Goal: Check status: Check status

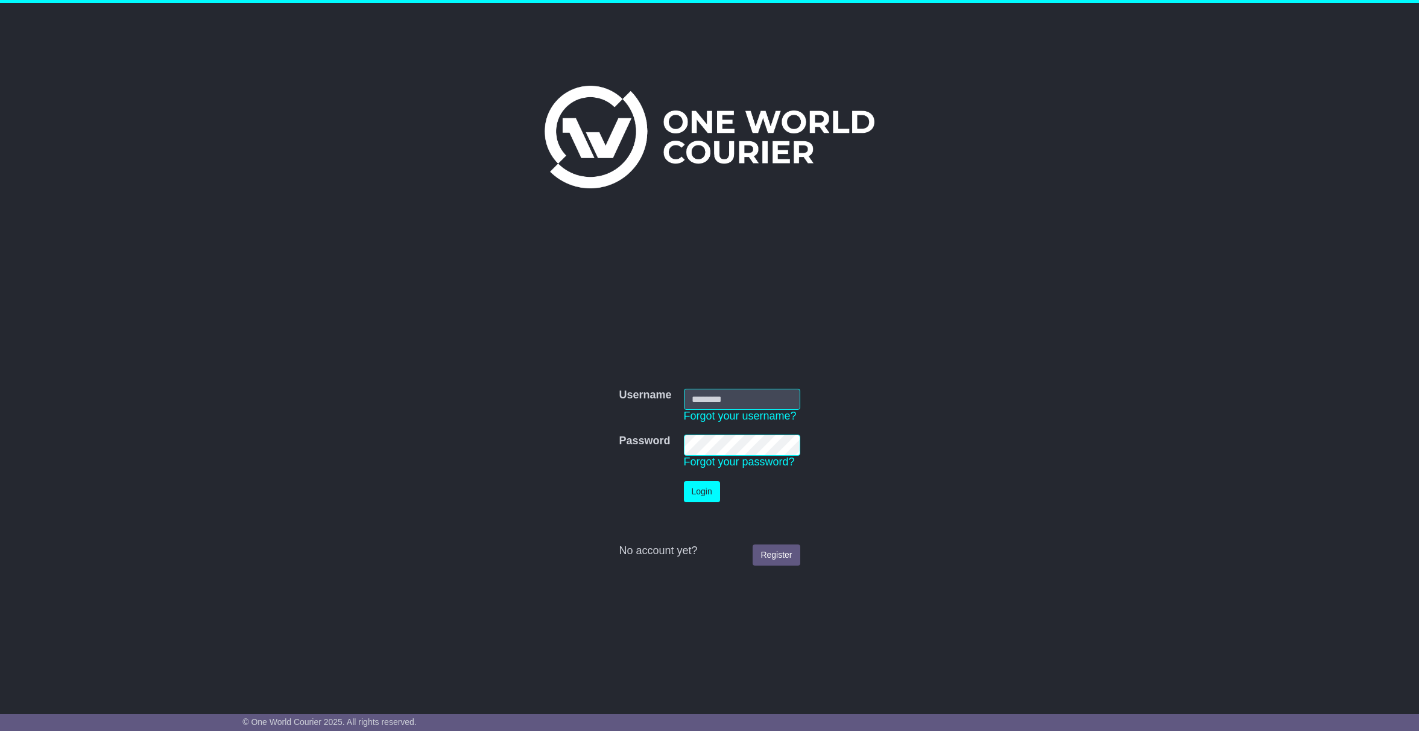
type input "**********"
click at [712, 489] on button "Login" at bounding box center [702, 491] width 36 height 21
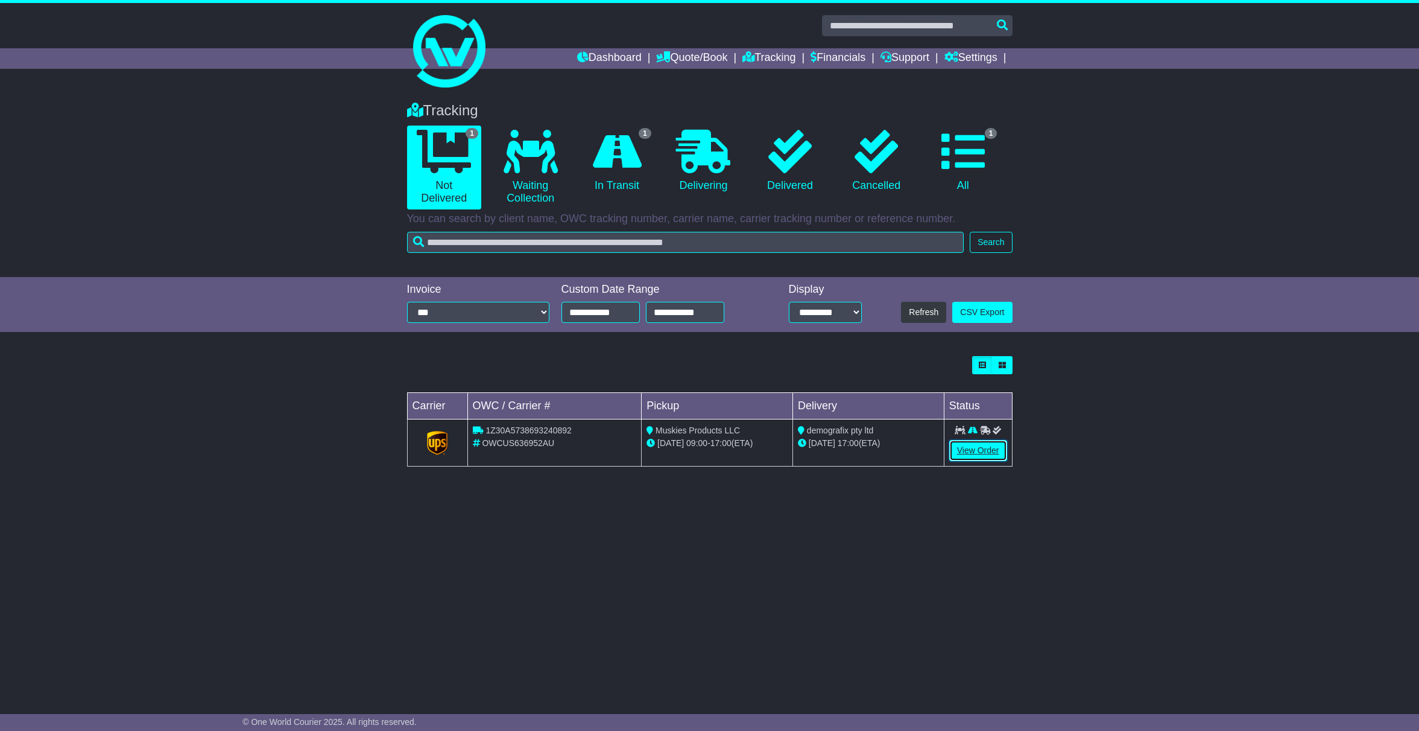
click at [982, 450] on link "View Order" at bounding box center [978, 450] width 58 height 21
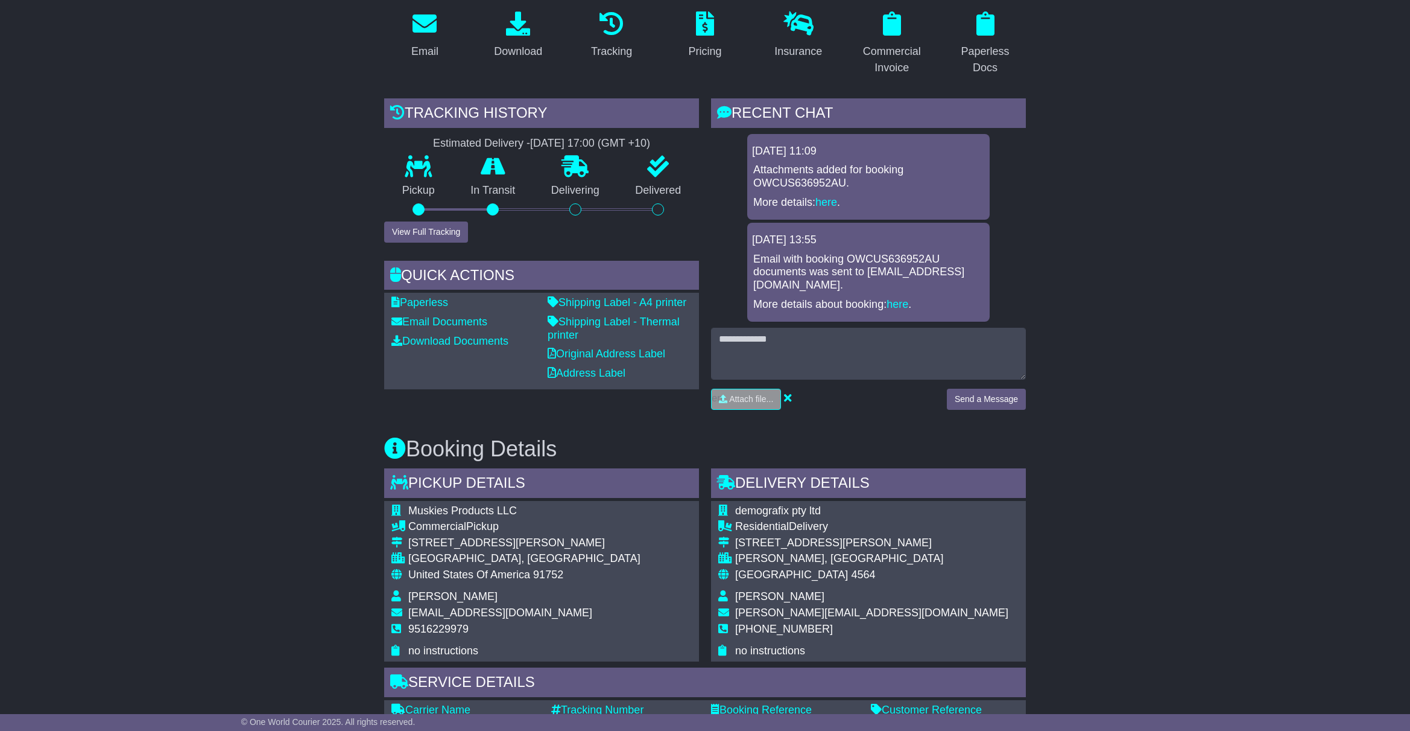
scroll to position [483, 0]
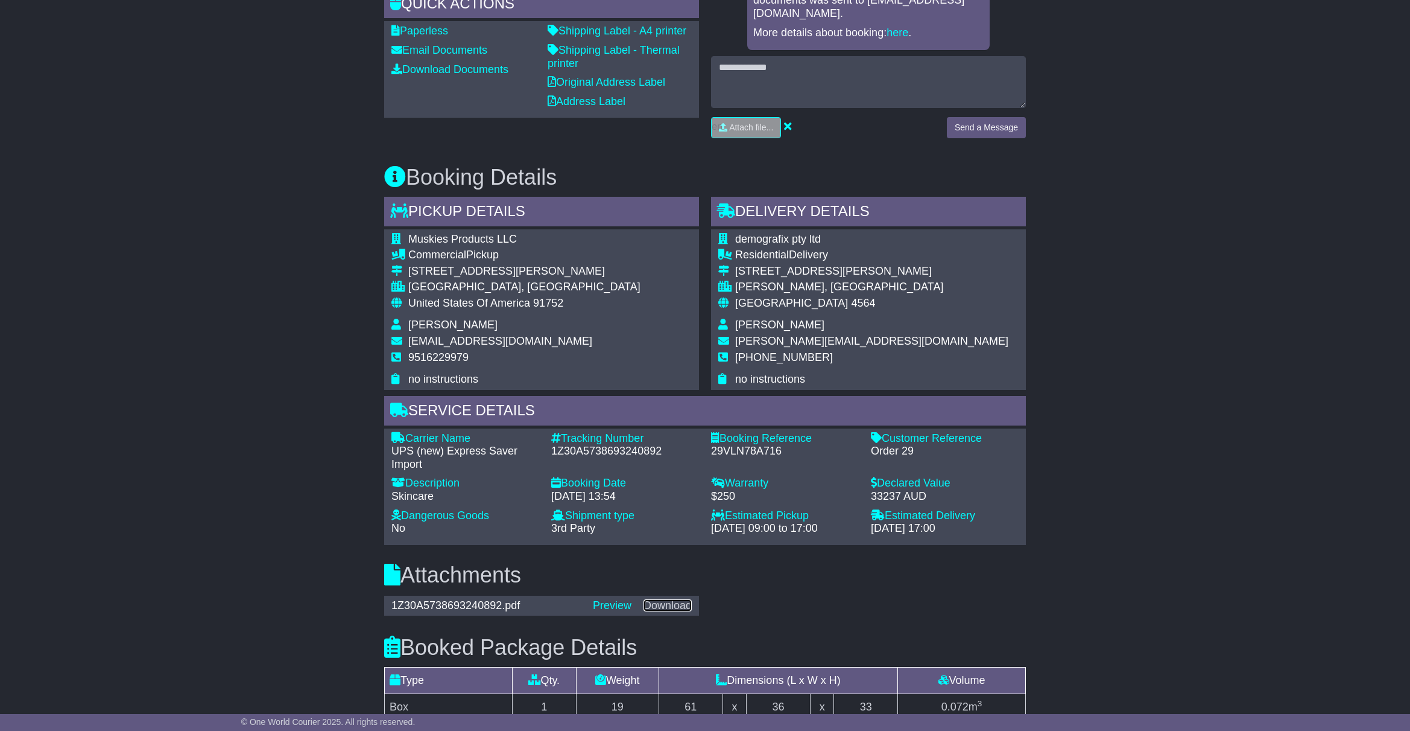
click at [676, 607] on link "Download" at bounding box center [668, 605] width 48 height 12
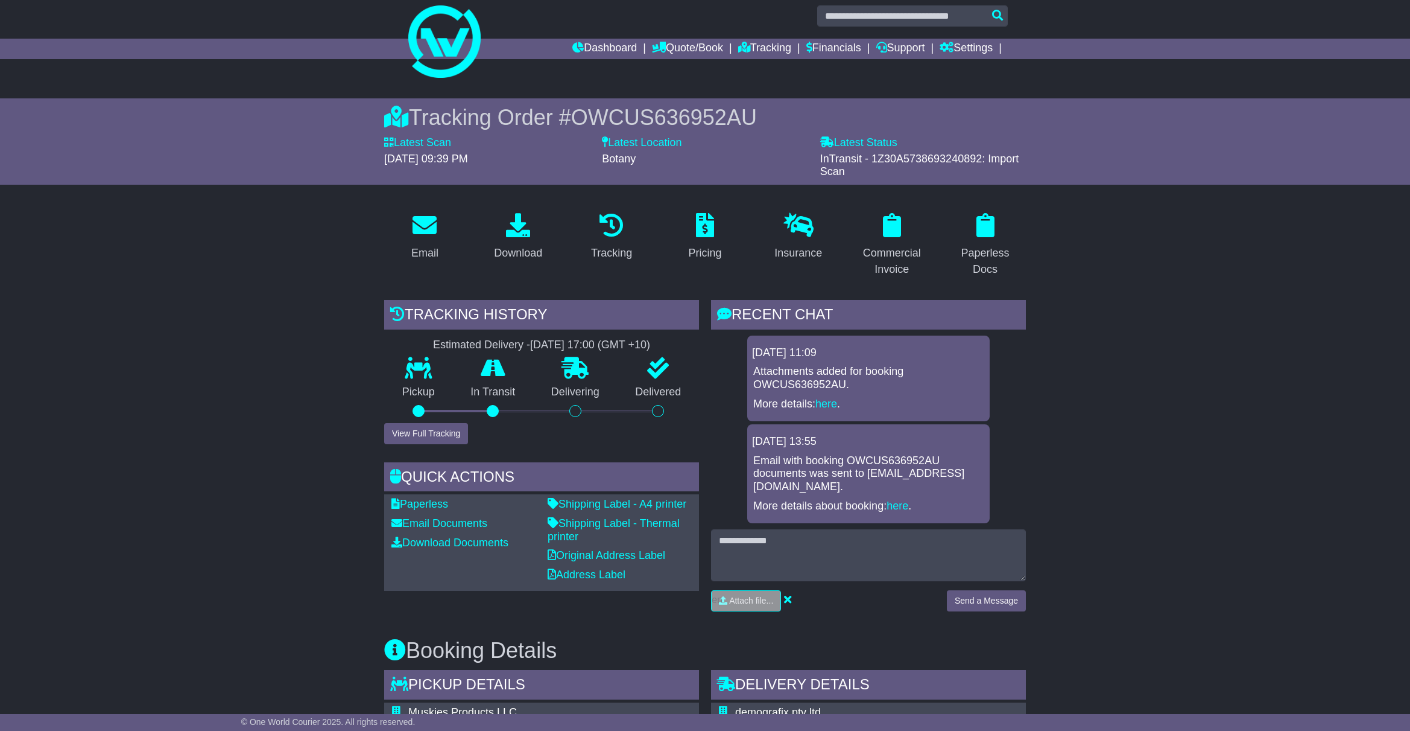
scroll to position [0, 0]
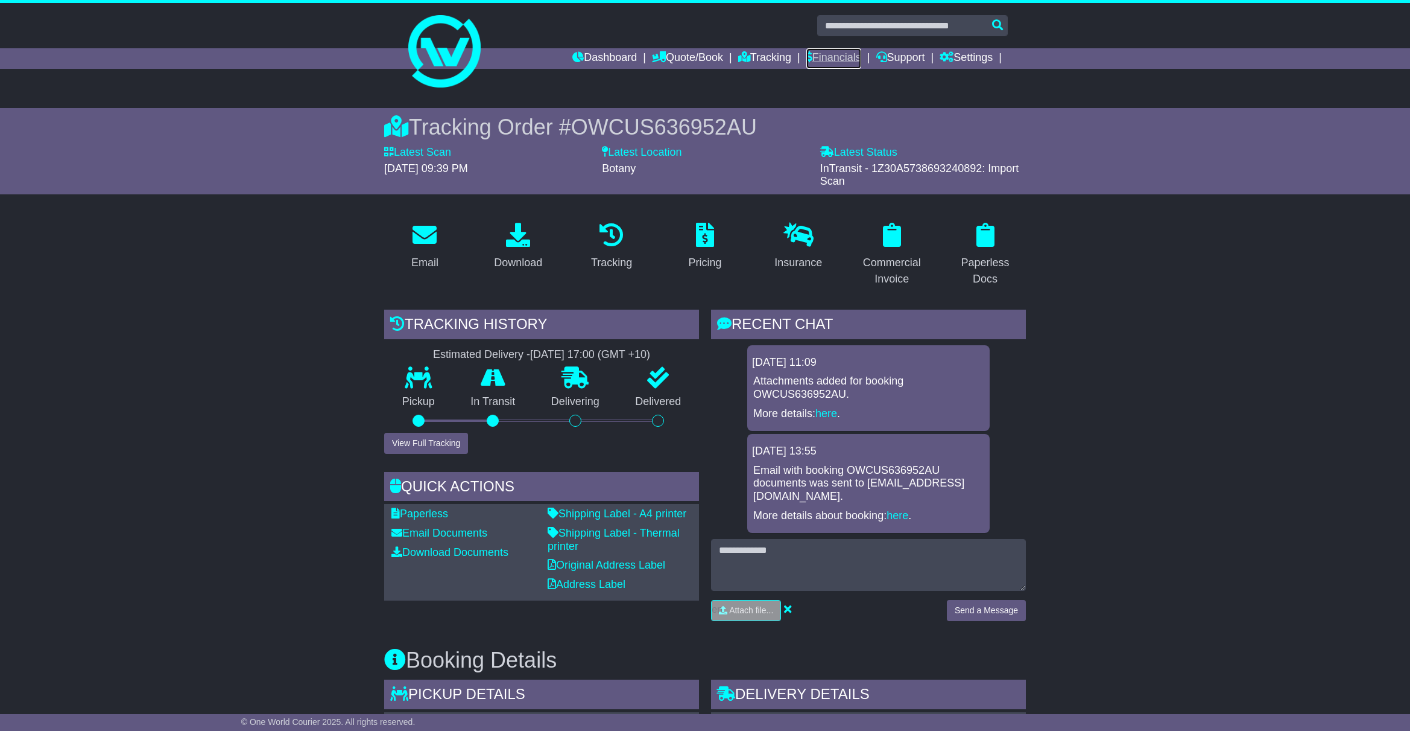
click at [851, 58] on link "Financials" at bounding box center [834, 58] width 55 height 21
